Goal: Task Accomplishment & Management: Complete application form

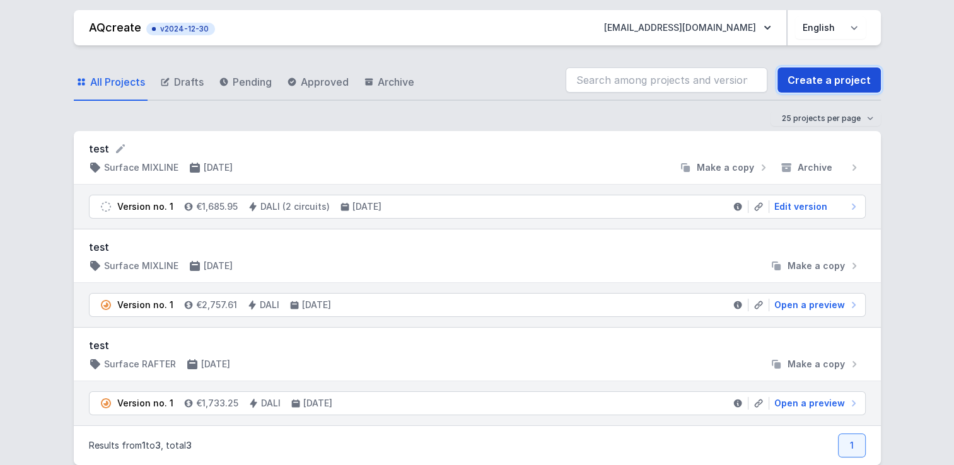
click at [817, 74] on link "Create a project" at bounding box center [828, 79] width 103 height 25
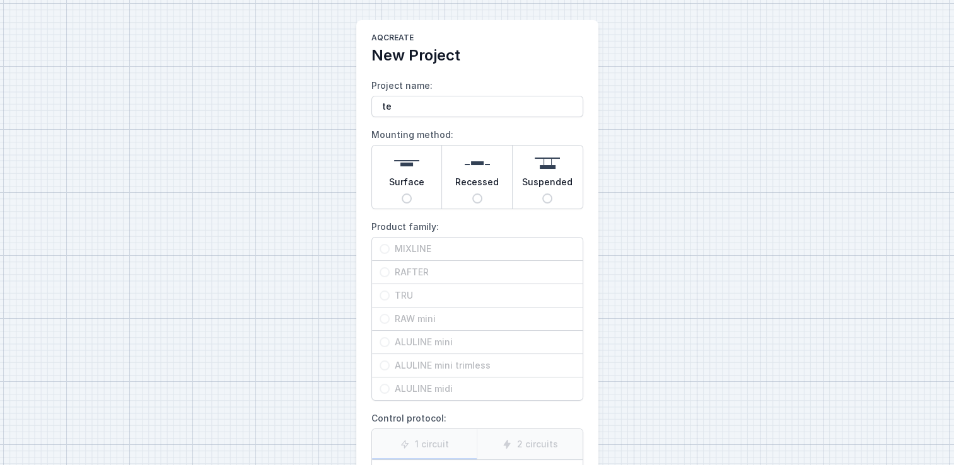
type input "test"
click at [402, 172] on img at bounding box center [406, 163] width 25 height 25
click at [402, 194] on input "Surface" at bounding box center [407, 199] width 10 height 10
radio input "true"
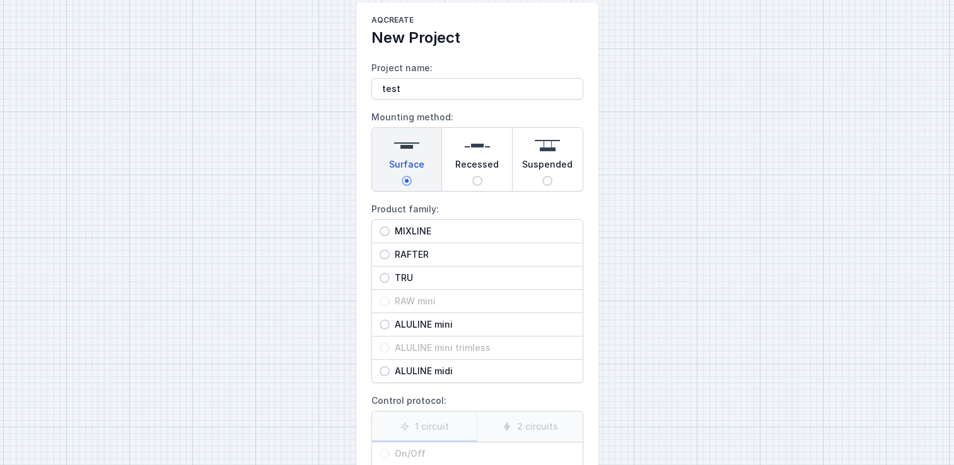
scroll to position [38, 0]
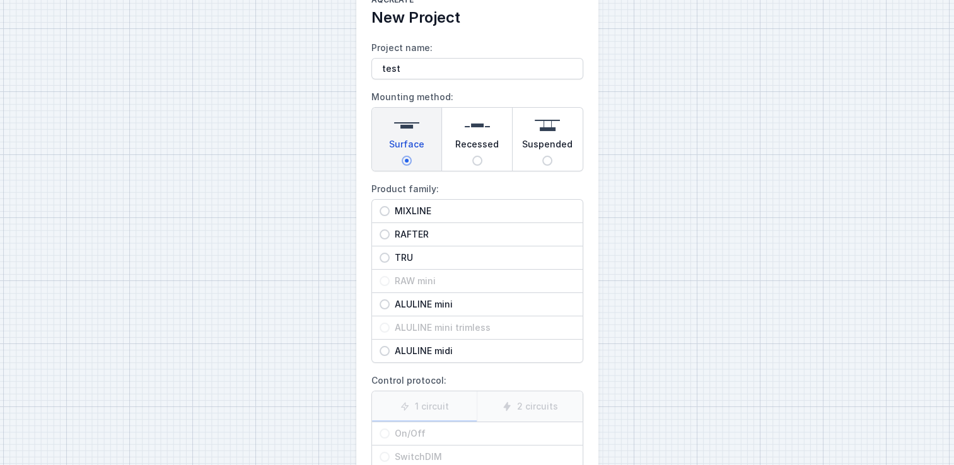
click at [383, 233] on input "RAFTER" at bounding box center [385, 235] width 10 height 10
radio input "true"
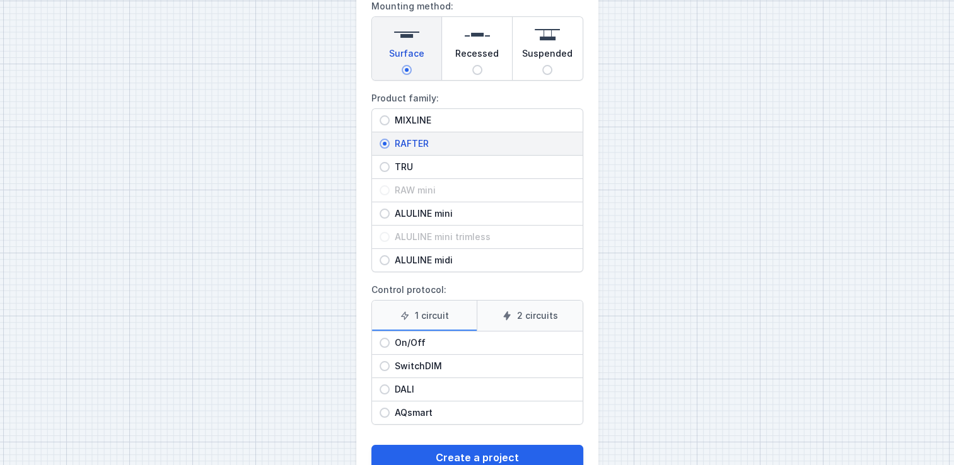
scroll to position [164, 0]
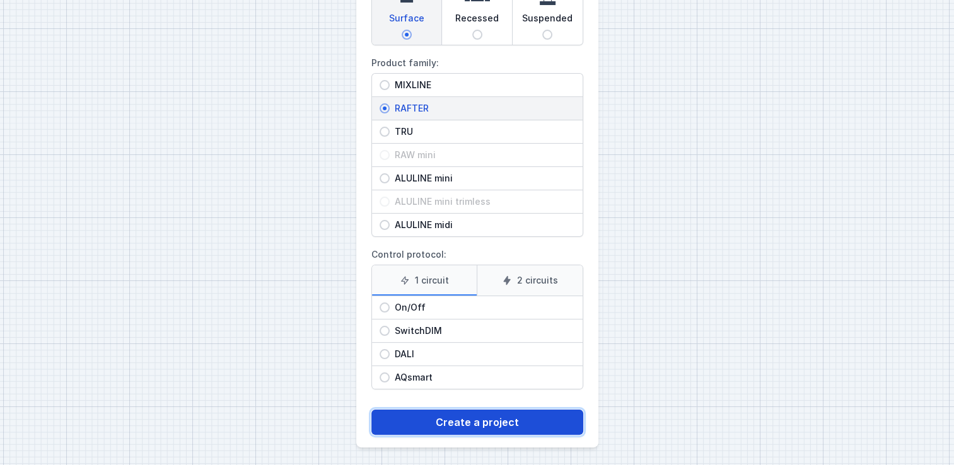
click at [468, 425] on button "Create a project" at bounding box center [477, 422] width 212 height 25
click at [384, 335] on div "SwitchDIM" at bounding box center [477, 331] width 211 height 23
click at [384, 335] on input "SwitchDIM" at bounding box center [385, 331] width 10 height 10
radio input "true"
click at [444, 421] on button "Create a project" at bounding box center [477, 422] width 212 height 25
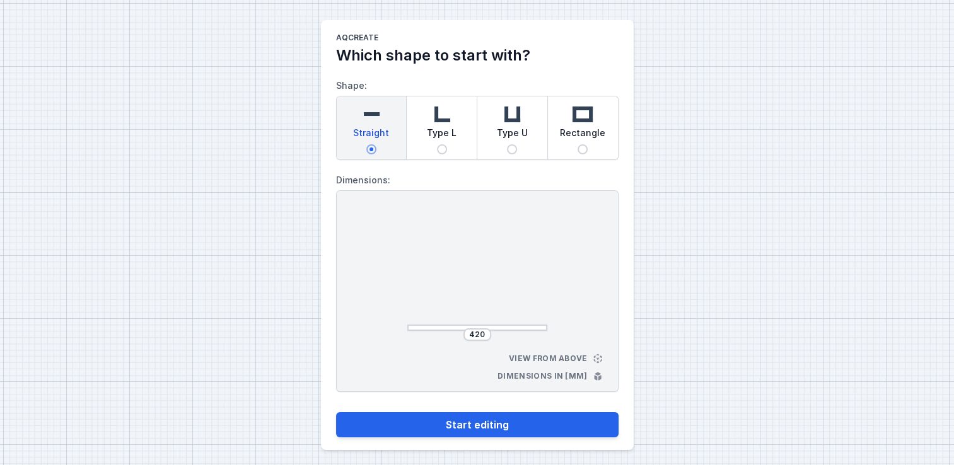
click at [426, 125] on div "Type L" at bounding box center [442, 127] width 70 height 63
click at [437, 144] on input "Type L" at bounding box center [442, 149] width 10 height 10
radio input "true"
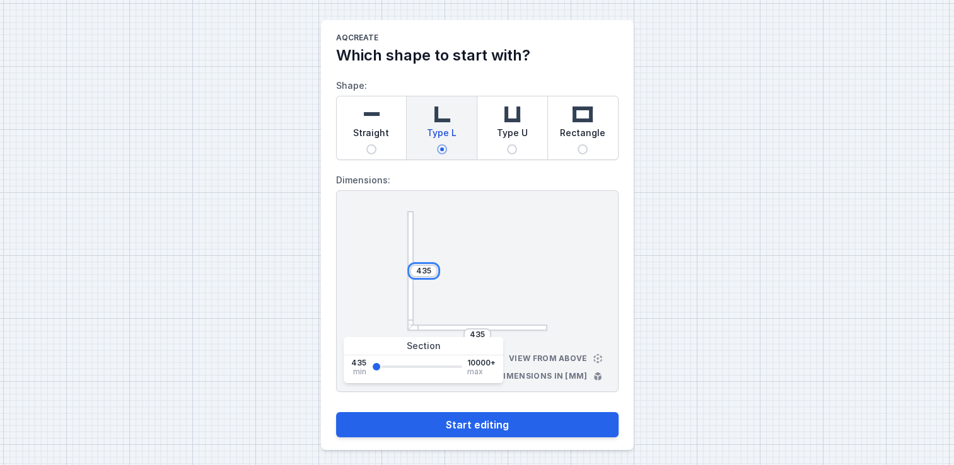
click at [426, 267] on input "435" at bounding box center [424, 271] width 20 height 10
type input "4350"
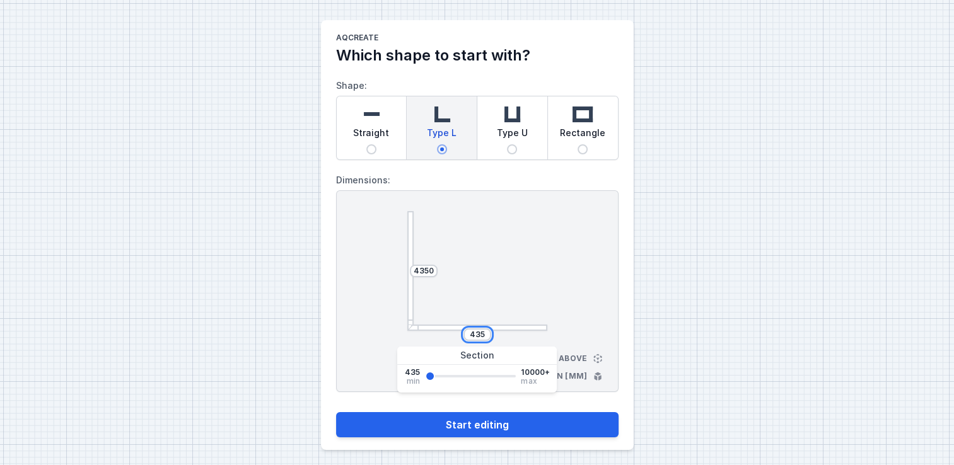
click at [486, 334] on input "435" at bounding box center [477, 335] width 20 height 10
type input "4350"
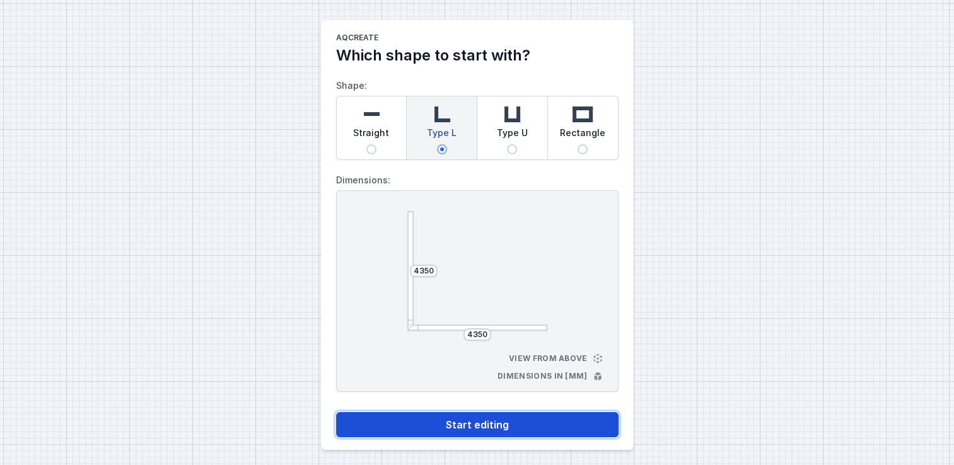
click at [494, 429] on button "Start editing" at bounding box center [477, 424] width 282 height 25
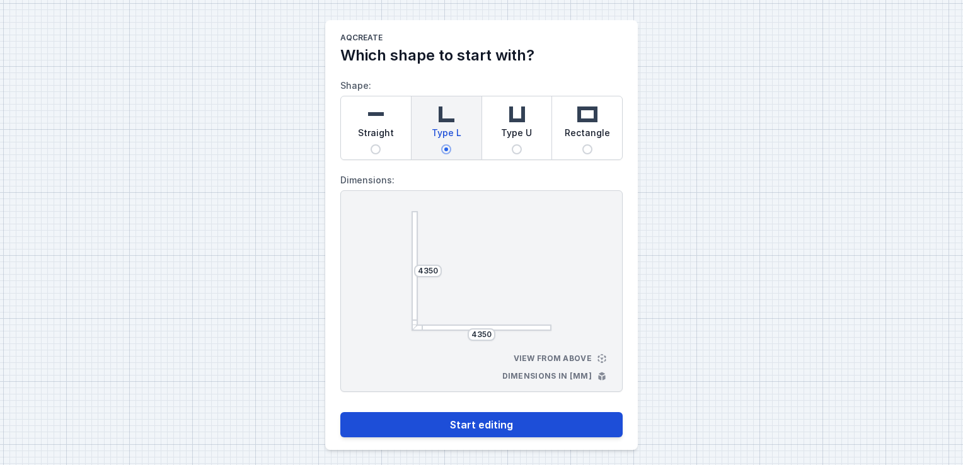
select select "M"
select select "3000"
select select "3"
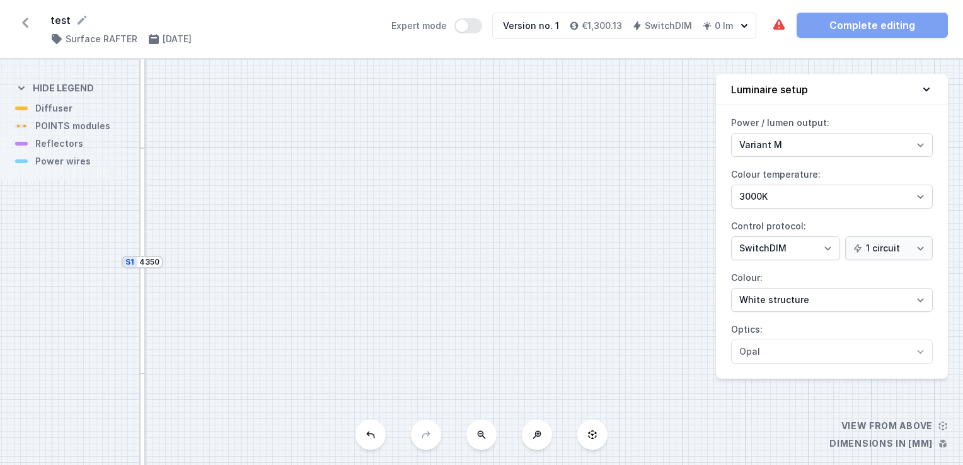
click at [143, 197] on div at bounding box center [142, 261] width 6 height 226
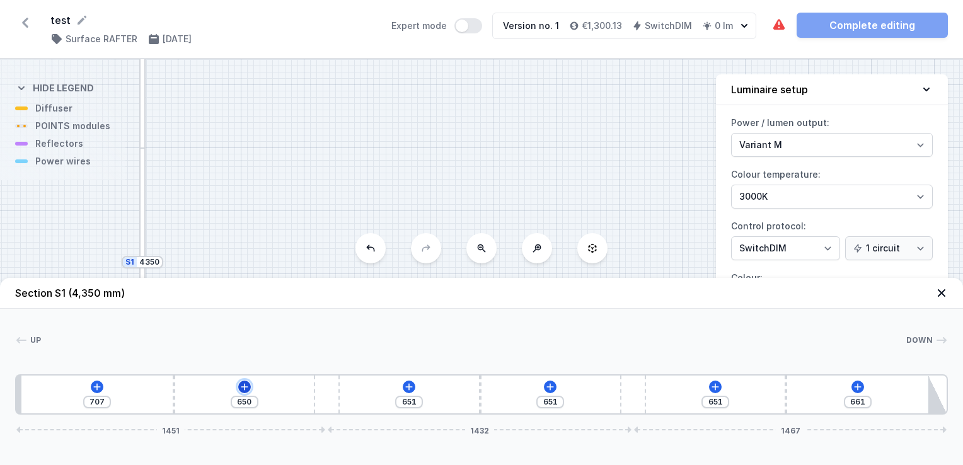
click at [241, 384] on icon at bounding box center [245, 387] width 10 height 10
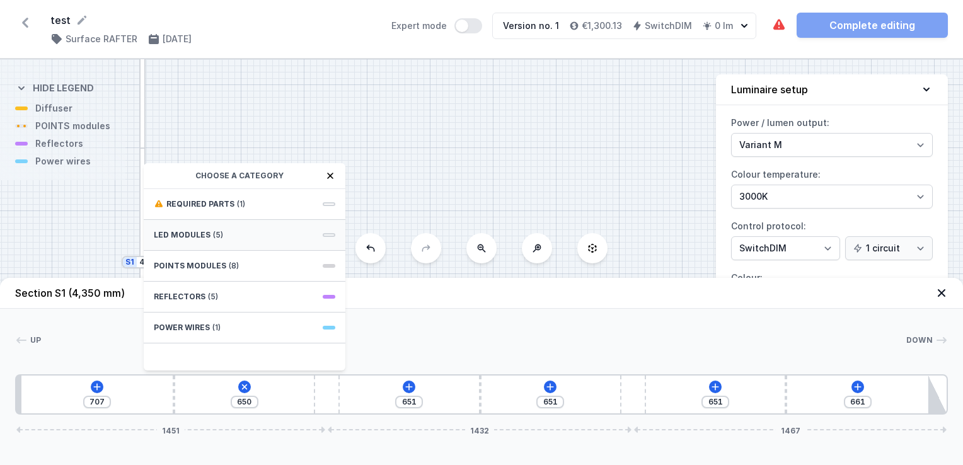
click at [179, 239] on span "LED modules" at bounding box center [182, 235] width 57 height 10
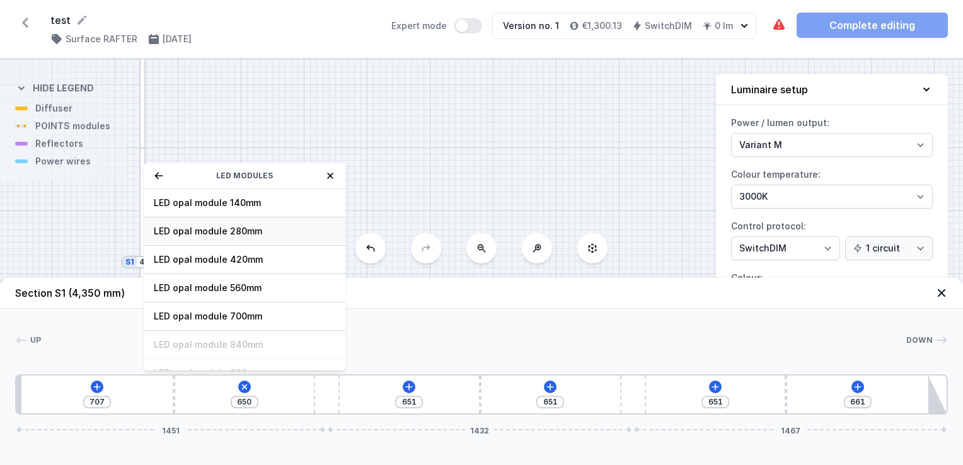
click at [192, 231] on span "LED opal module 280mm" at bounding box center [245, 231] width 182 height 13
type input "370"
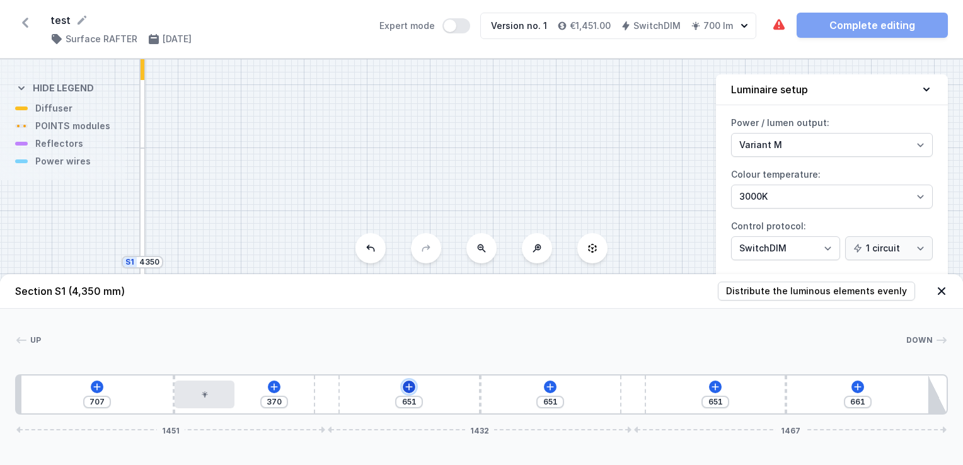
click at [406, 388] on icon at bounding box center [409, 386] width 7 height 7
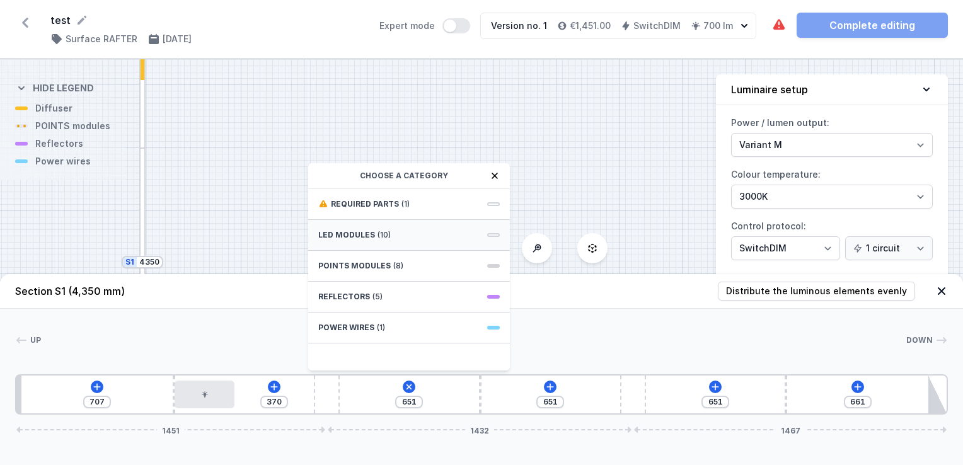
click at [396, 247] on div "LED modules (10)" at bounding box center [409, 235] width 202 height 31
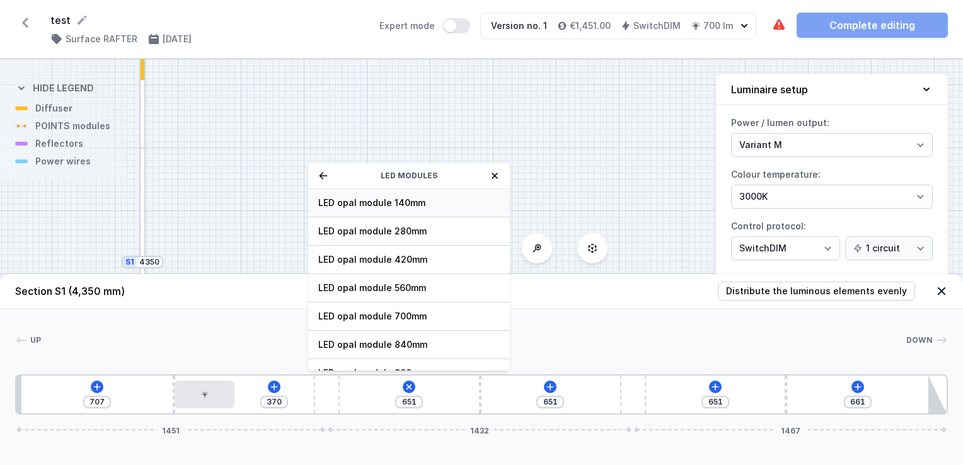
click at [384, 203] on span "LED opal module 140mm" at bounding box center [409, 203] width 182 height 13
type input "570"
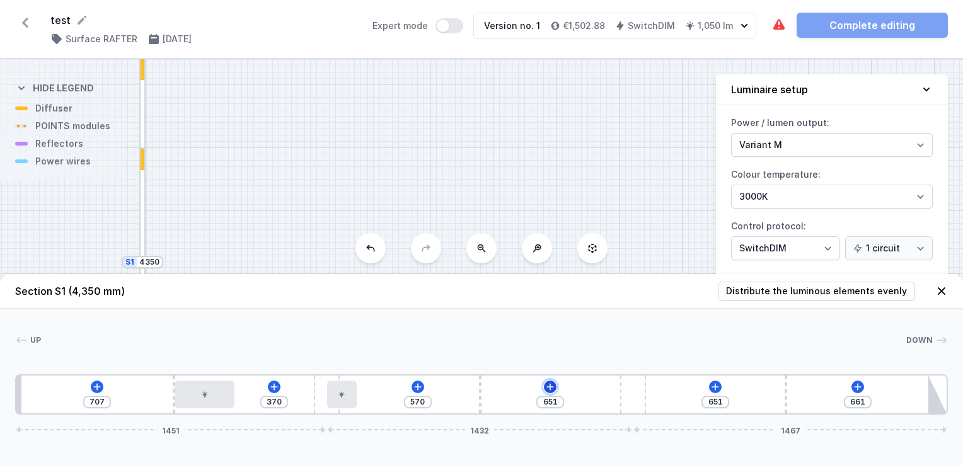
click at [549, 385] on icon at bounding box center [550, 387] width 10 height 10
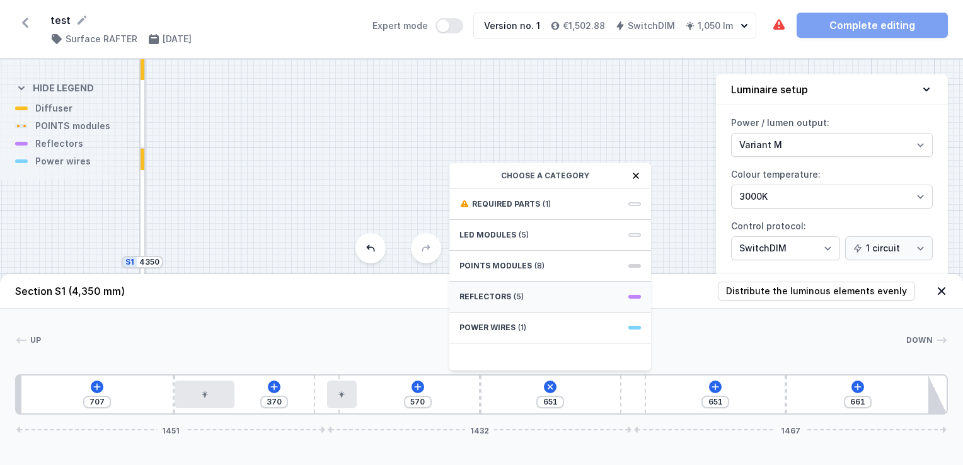
click at [523, 293] on div "Reflectors (5)" at bounding box center [551, 297] width 202 height 31
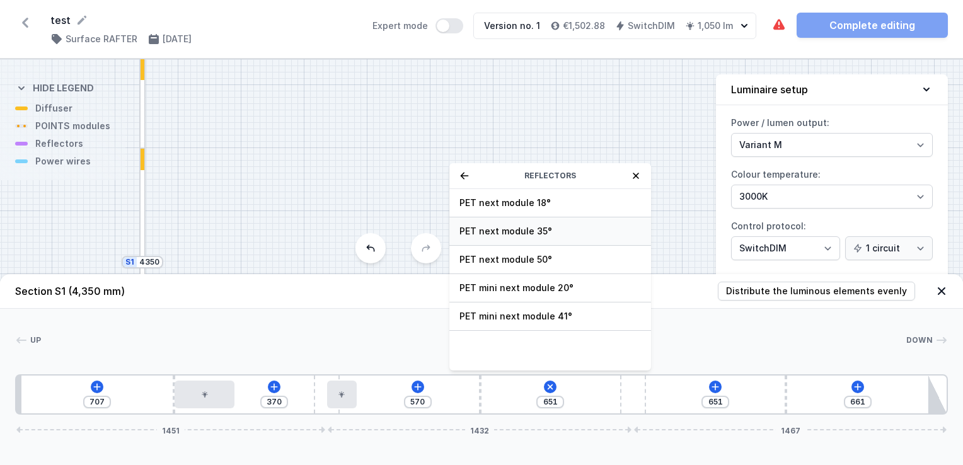
click at [517, 226] on span "PET next module 35°" at bounding box center [551, 231] width 182 height 13
type input "581"
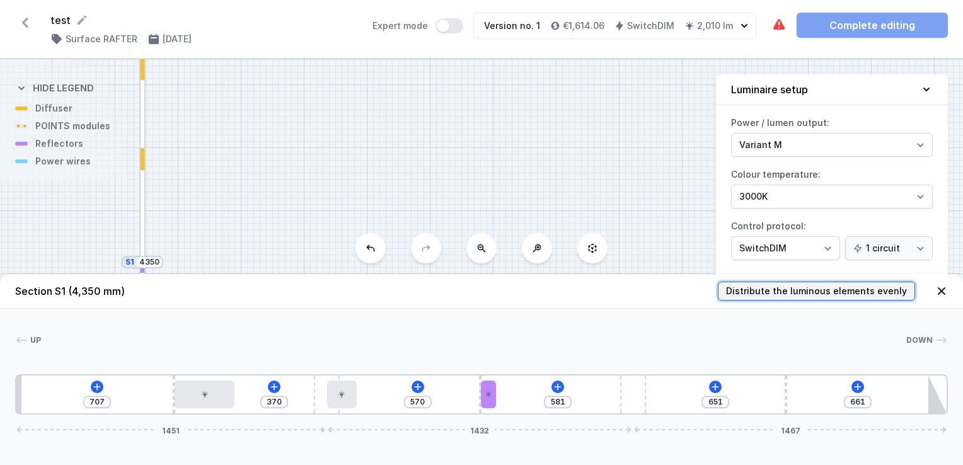
click at [800, 291] on span "Distribute the luminous elements evenly" at bounding box center [816, 291] width 181 height 13
type input "146"
type input "651"
type input "473"
type input "209"
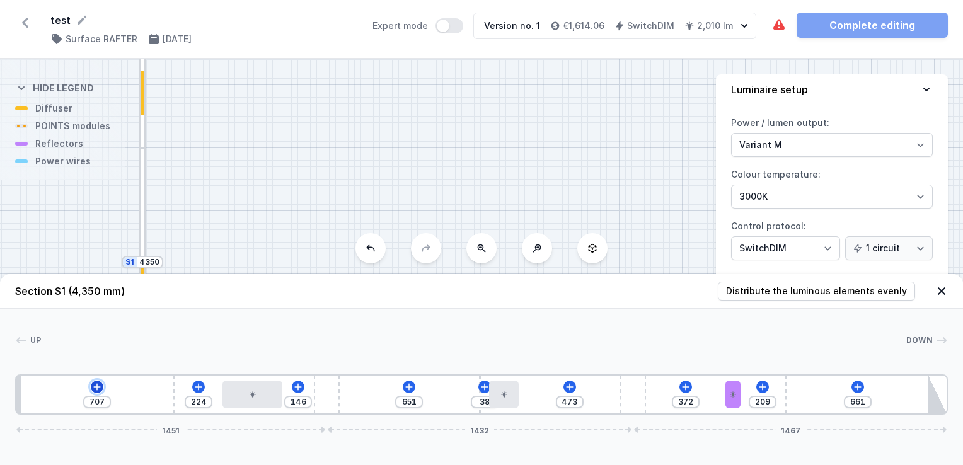
click at [98, 387] on icon at bounding box center [96, 386] width 7 height 7
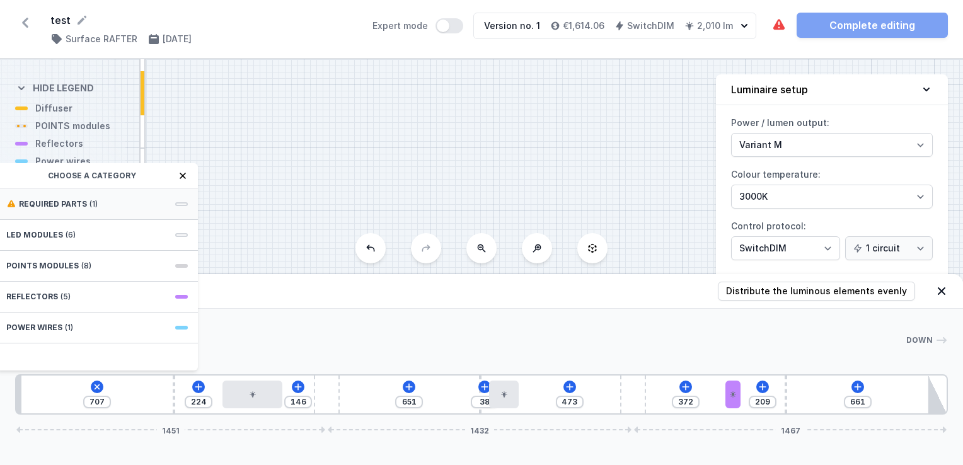
click at [91, 208] on span "(1)" at bounding box center [94, 204] width 8 height 10
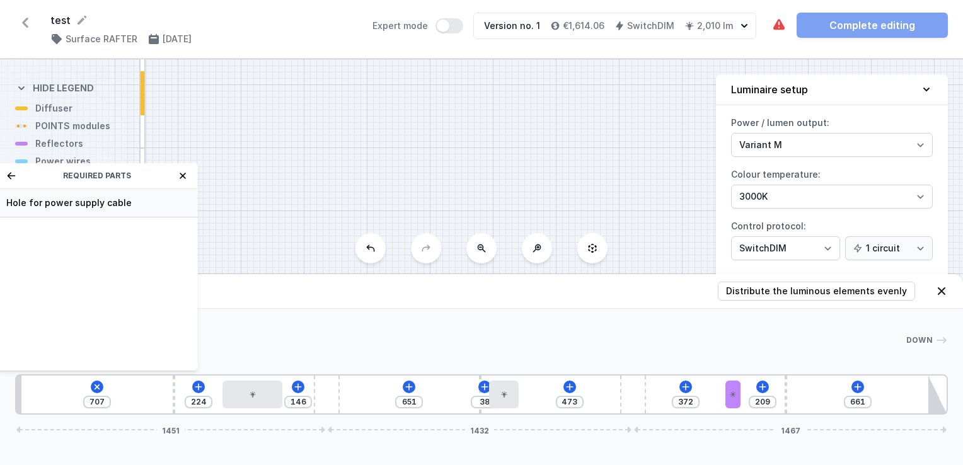
click at [44, 203] on span "Hole for power supply cable" at bounding box center [97, 203] width 182 height 13
type input "627"
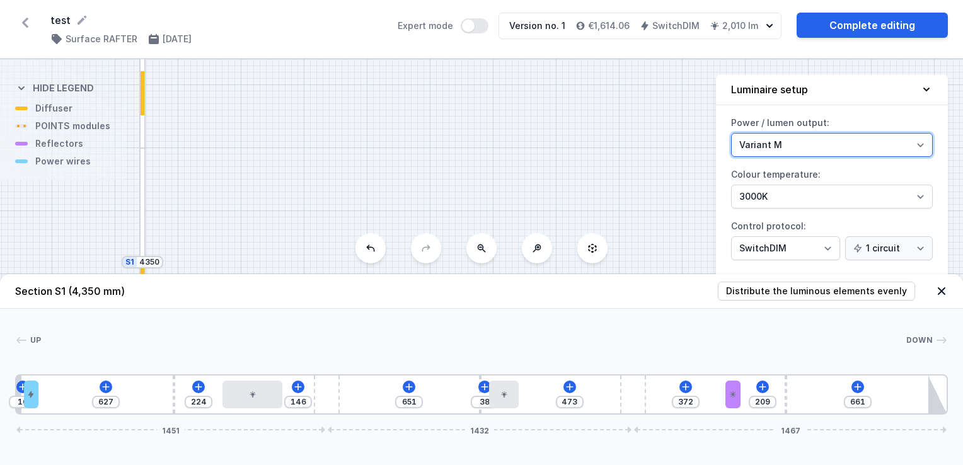
click at [832, 144] on select "Variant L Variant M" at bounding box center [832, 145] width 202 height 24
select select "L"
click at [731, 133] on select "Variant L Variant M" at bounding box center [832, 145] width 202 height 24
click at [946, 294] on icon at bounding box center [942, 291] width 13 height 13
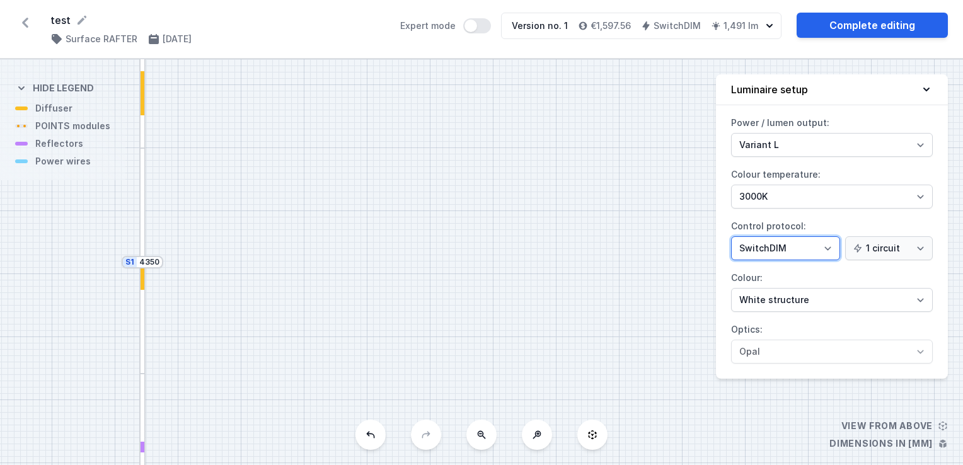
click at [815, 248] on select "On/Off SwitchDIM DALI AQsmart" at bounding box center [785, 248] width 109 height 24
select select "4"
click at [731, 236] on select "On/Off SwitchDIM DALI AQsmart" at bounding box center [785, 248] width 109 height 24
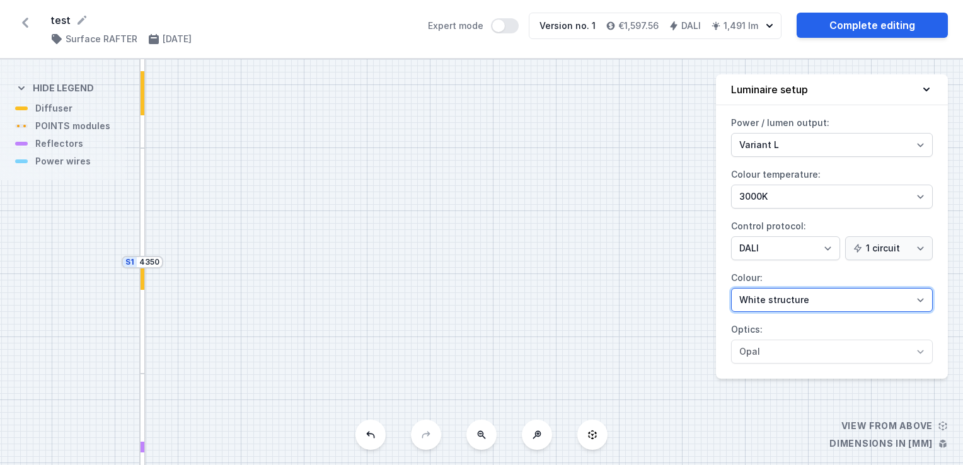
click at [783, 298] on select "White structure Black structure Gold structure Copper Gray Another colour (from…" at bounding box center [832, 300] width 202 height 24
select select "2"
click at [731, 288] on select "White structure Black structure Gold structure Copper Gray Another colour (from…" at bounding box center [832, 300] width 202 height 24
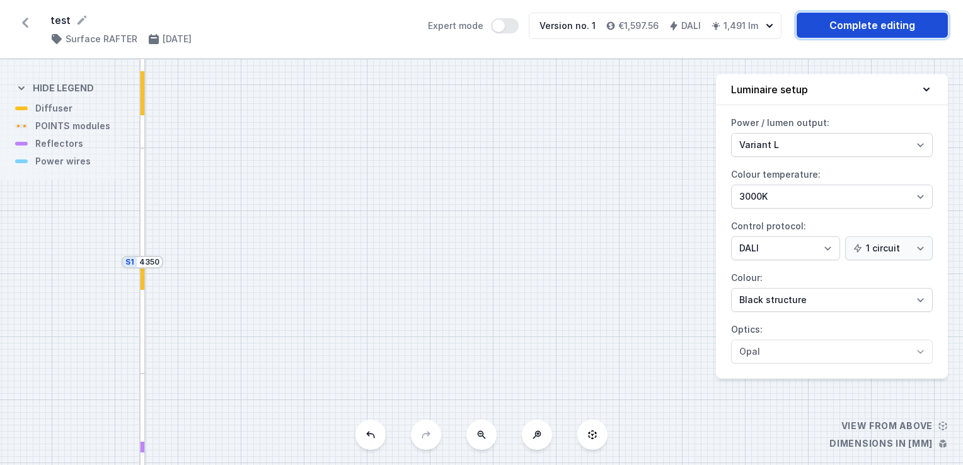
click at [855, 26] on link "Complete editing" at bounding box center [872, 25] width 151 height 25
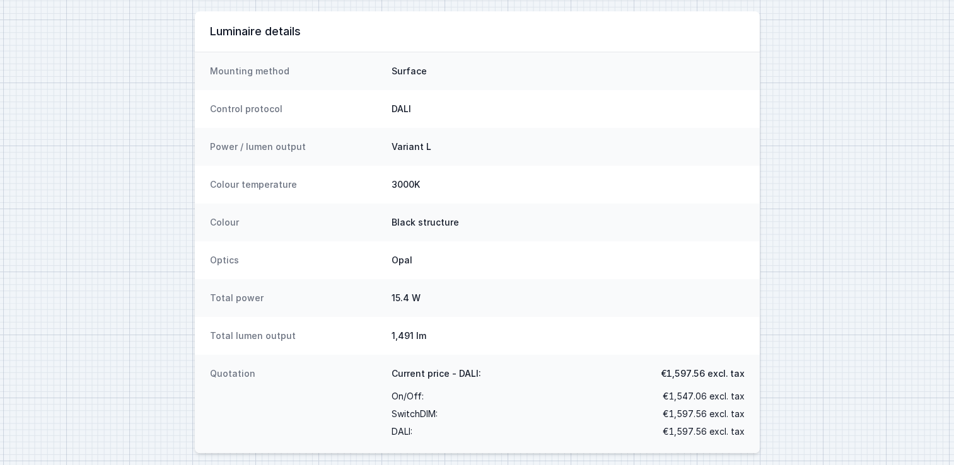
scroll to position [177, 0]
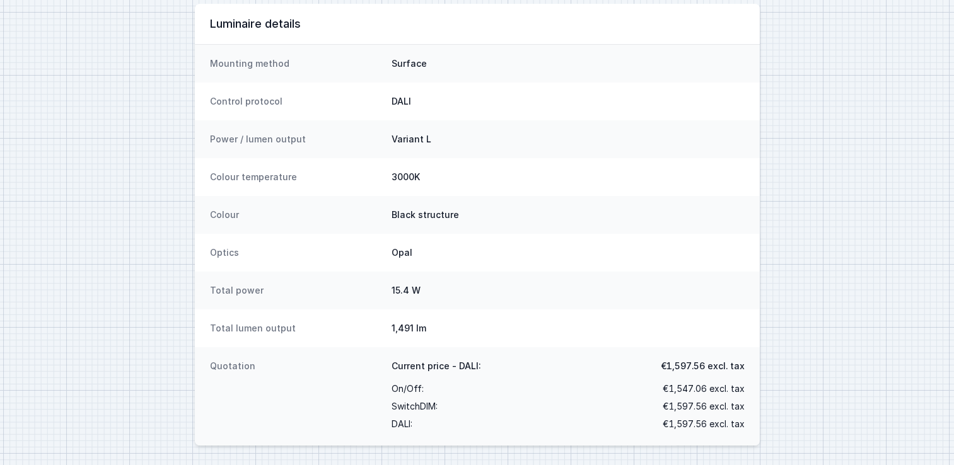
click at [428, 166] on div "Colour temperature 3000K" at bounding box center [477, 177] width 565 height 38
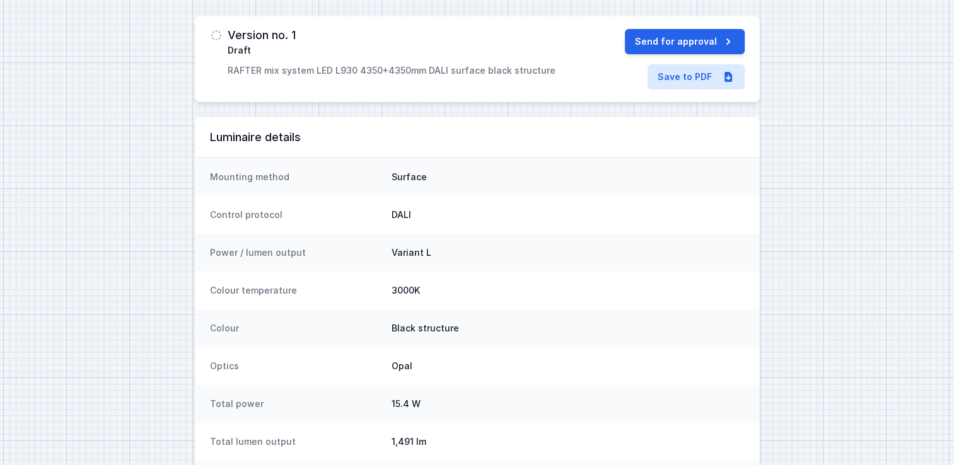
scroll to position [61, 0]
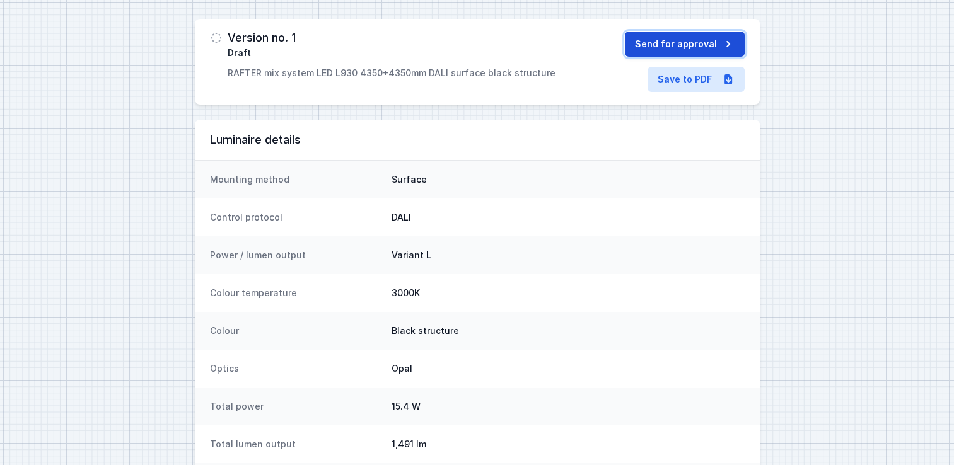
click at [677, 35] on button "Send for approval" at bounding box center [685, 44] width 120 height 25
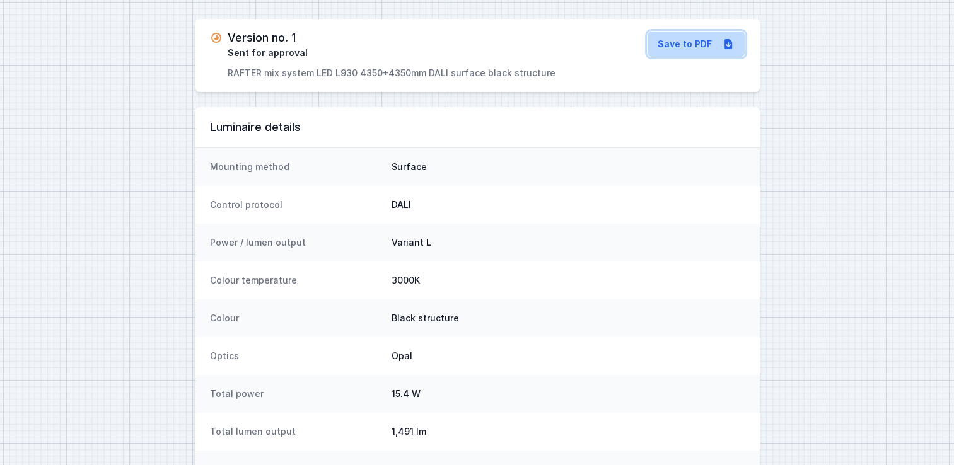
click at [678, 81] on div "Version no. 1 Sent for approval RAFTER mix system LED L930 4350+4350mm DALI sur…" at bounding box center [477, 55] width 565 height 73
click at [665, 42] on link "Save to PDF" at bounding box center [696, 44] width 97 height 25
